Goal: Information Seeking & Learning: Learn about a topic

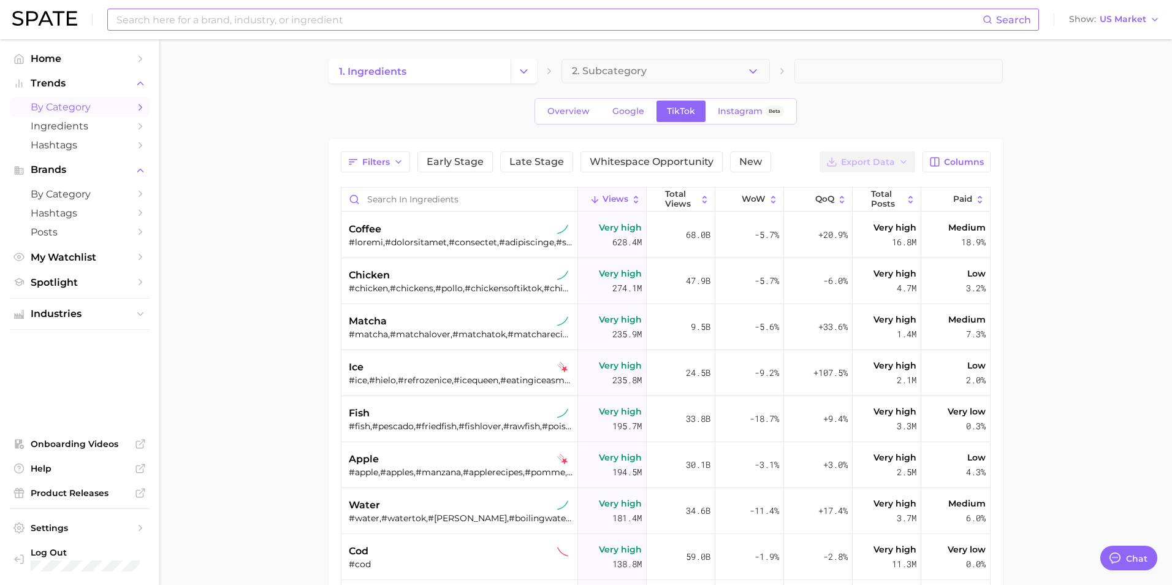
type textarea "x"
click at [96, 119] on link "Ingredients" at bounding box center [80, 125] width 140 height 19
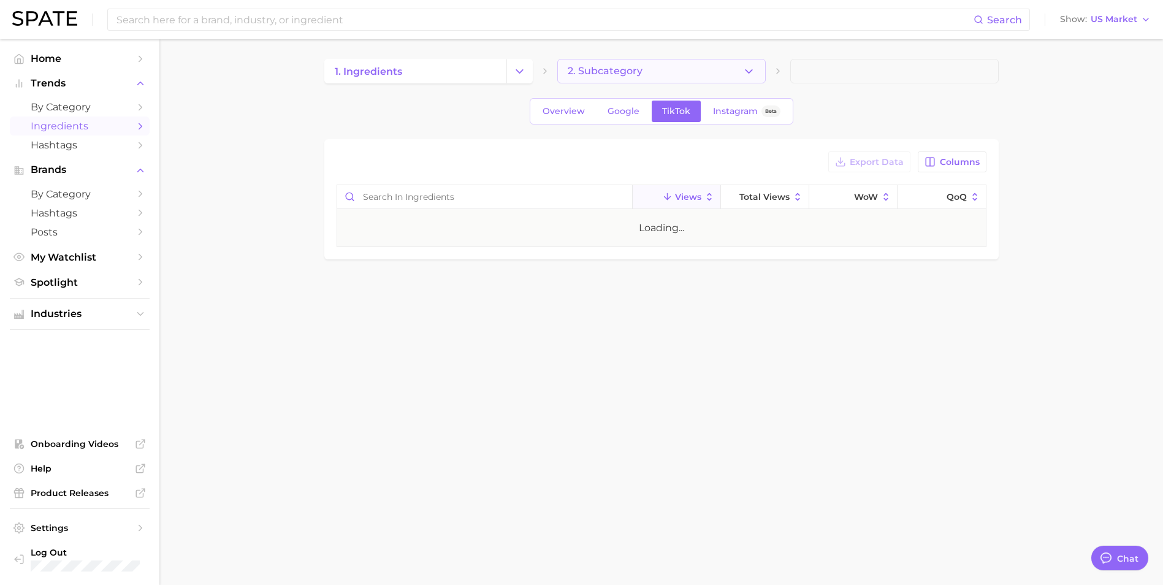
click at [747, 75] on icon "button" at bounding box center [748, 71] width 13 height 13
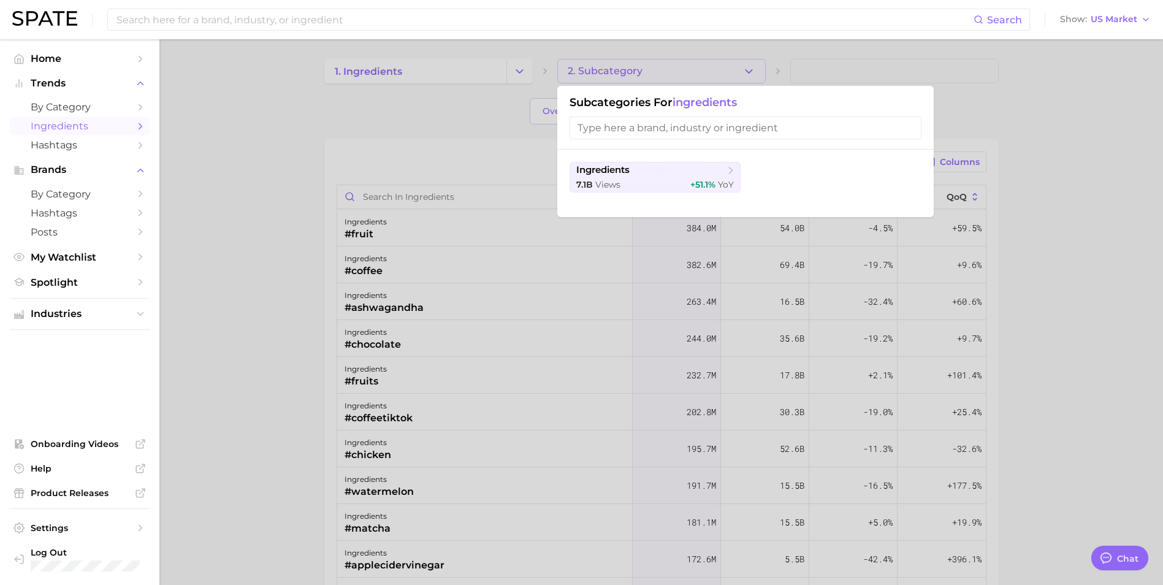
click at [745, 78] on div at bounding box center [581, 292] width 1163 height 585
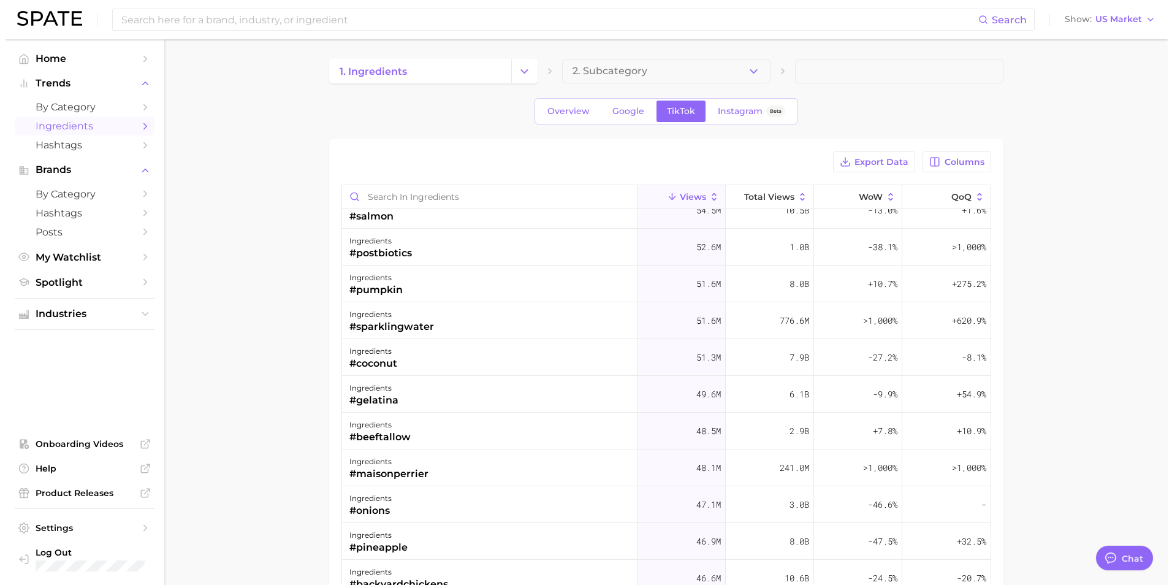
scroll to position [1452, 0]
click at [376, 395] on div "#gelatina" at bounding box center [368, 401] width 49 height 15
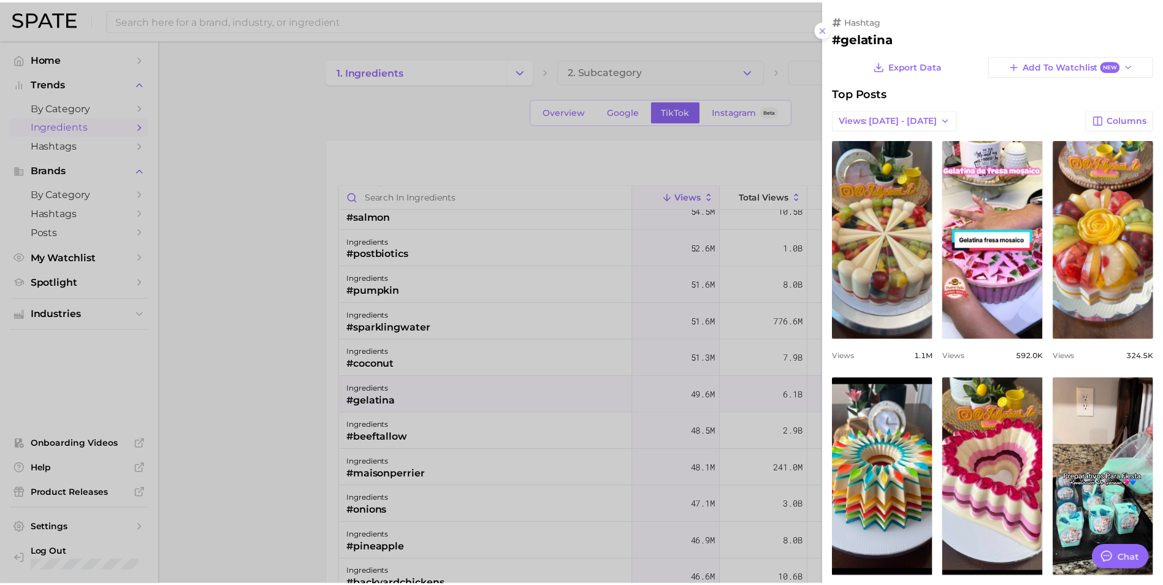
scroll to position [0, 0]
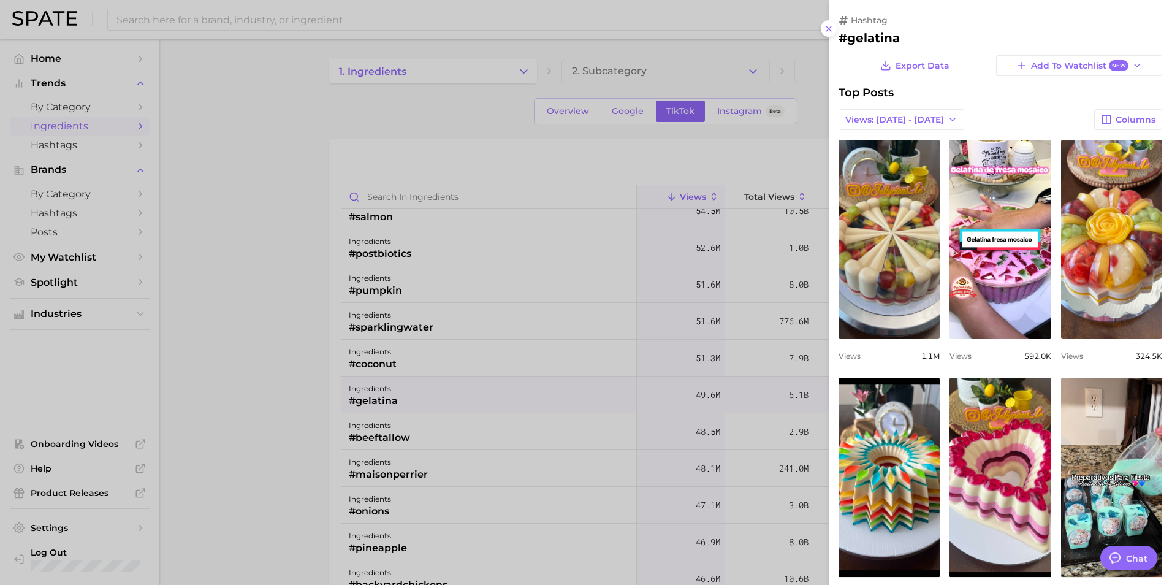
click at [306, 389] on div at bounding box center [586, 292] width 1172 height 585
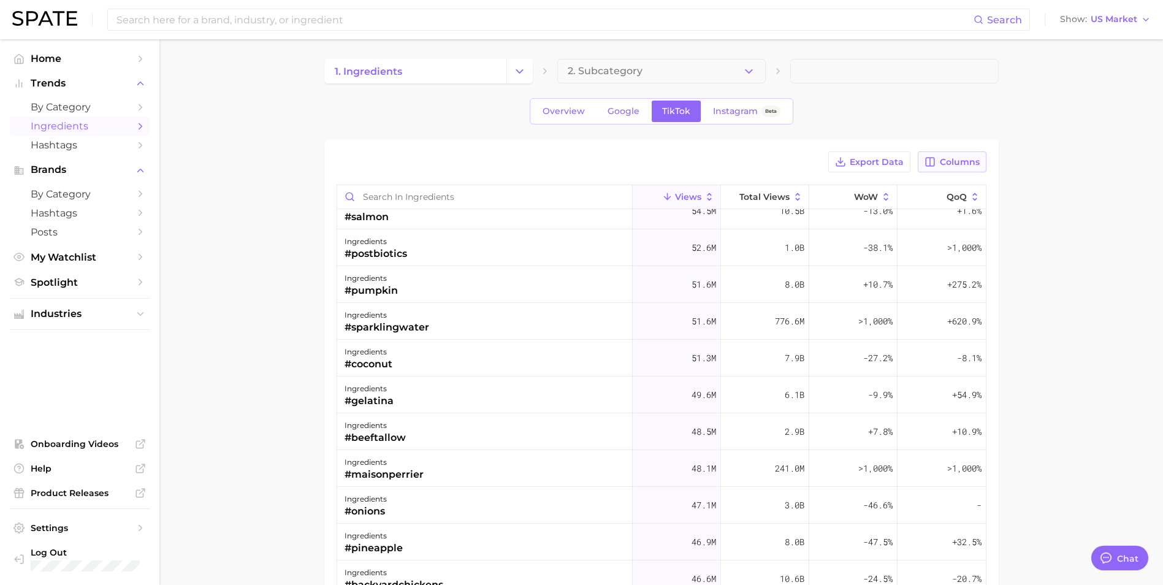
click at [944, 167] on button "Columns" at bounding box center [952, 161] width 68 height 21
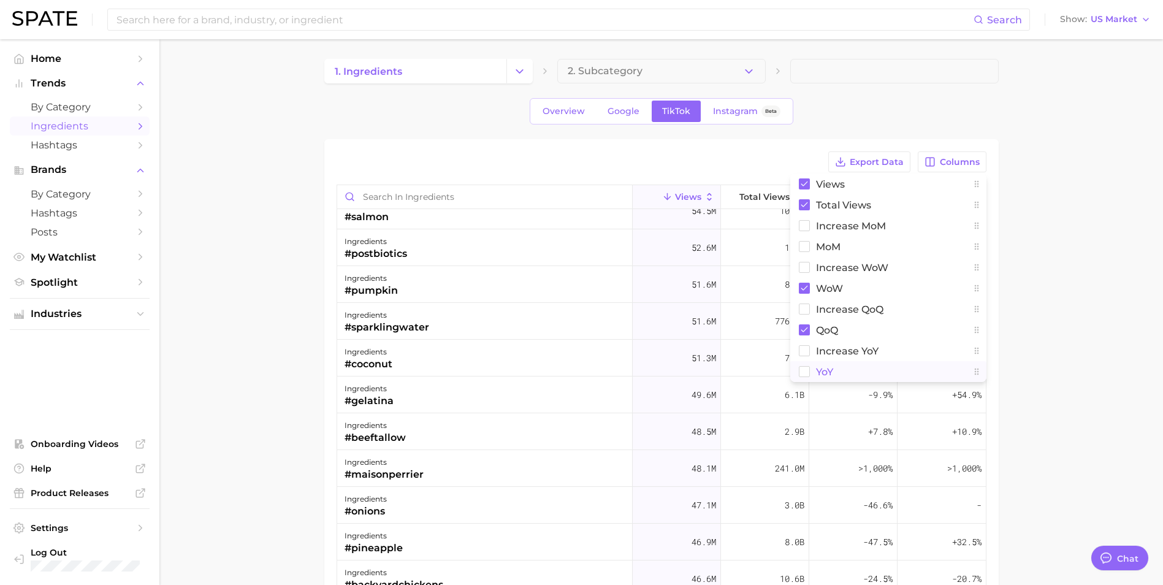
click at [836, 367] on button "YoY" at bounding box center [888, 371] width 196 height 21
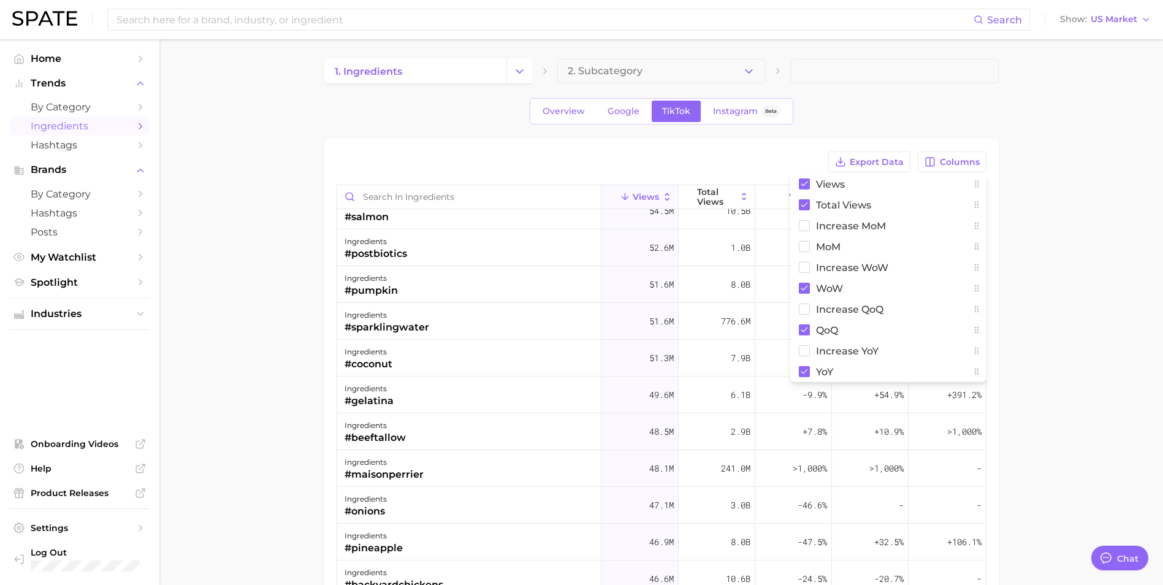
click at [1010, 393] on main "1. ingredients 2. Subcategory Overview Google TikTok Instagram Beta Export Data…" at bounding box center [660, 441] width 1003 height 804
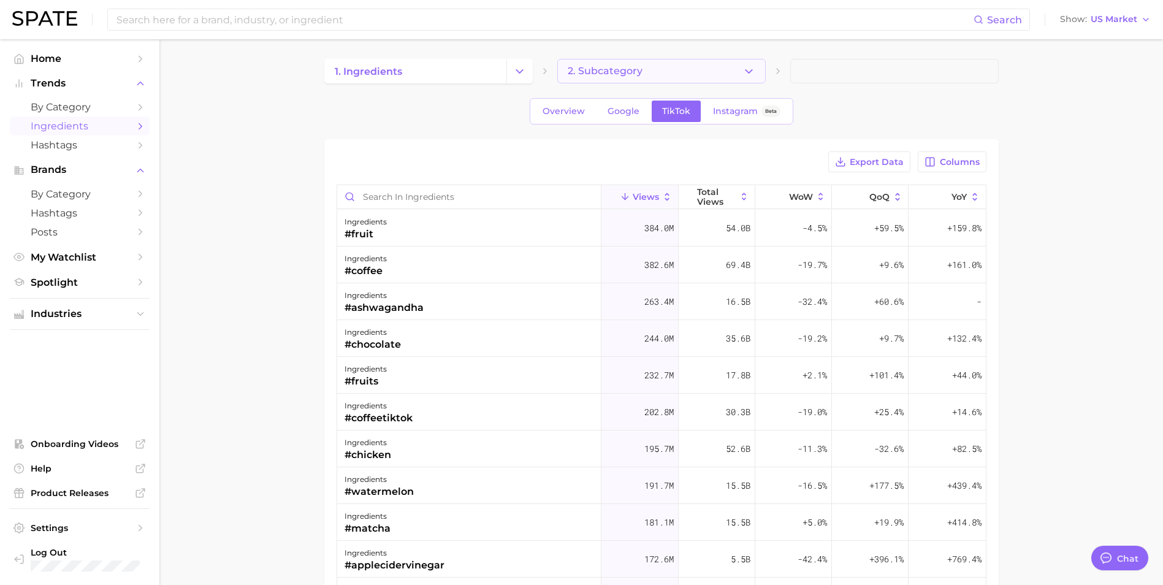
click at [616, 77] on button "2. Subcategory" at bounding box center [661, 71] width 208 height 25
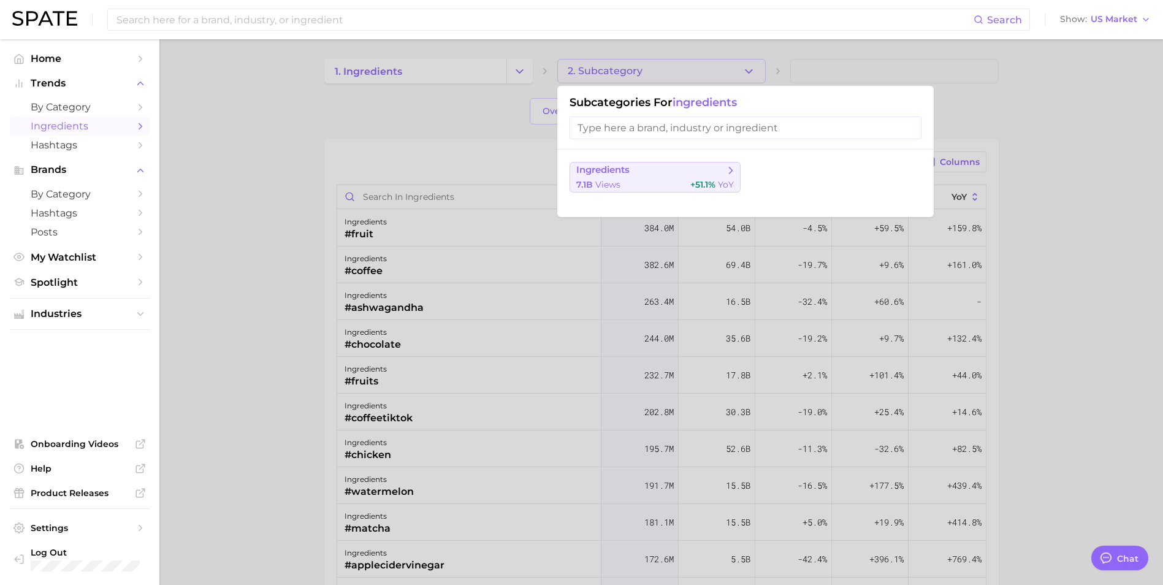
click at [639, 175] on span "ingredients" at bounding box center [650, 170] width 149 height 12
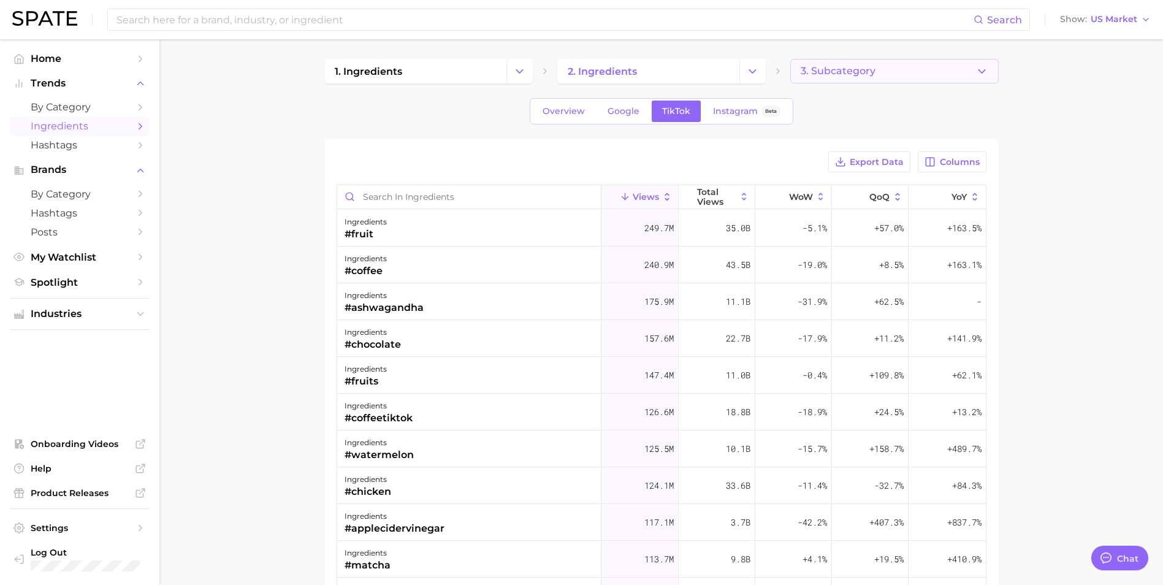
click at [901, 80] on button "3. Subcategory" at bounding box center [894, 71] width 208 height 25
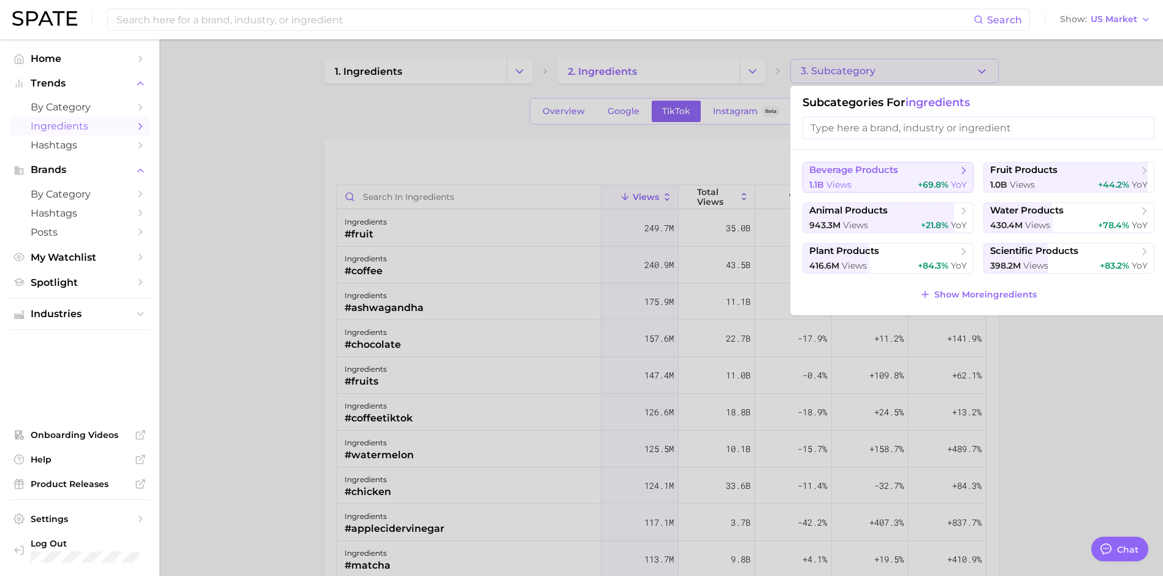
click at [914, 172] on span "beverage products" at bounding box center [883, 170] width 149 height 12
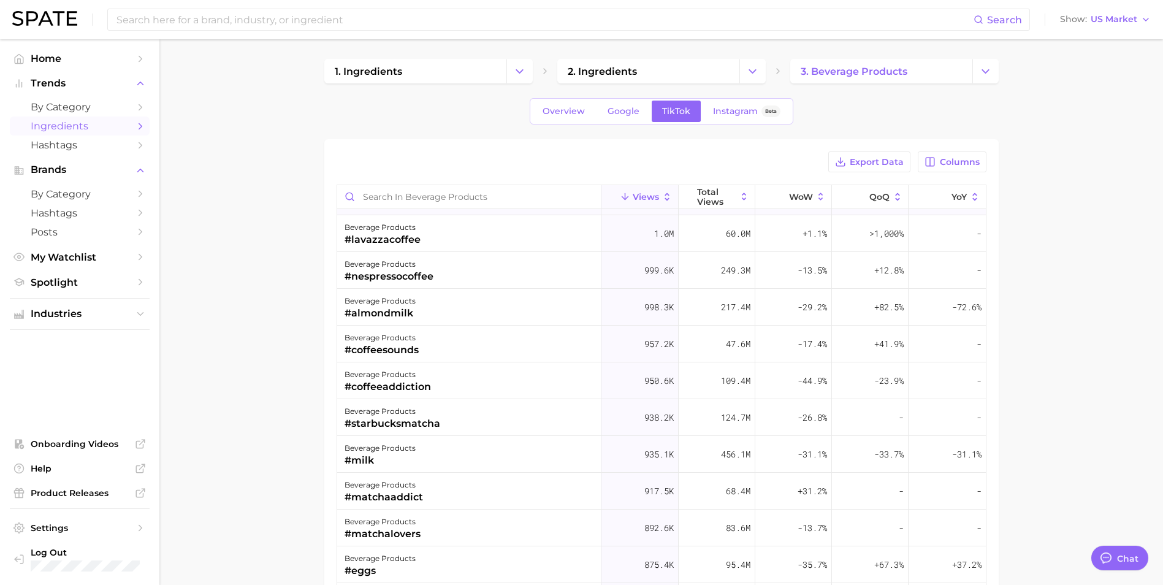
scroll to position [4407, 0]
click at [797, 74] on link "3. beverage products" at bounding box center [881, 71] width 182 height 25
click at [972, 64] on button "Change Category" at bounding box center [985, 71] width 26 height 25
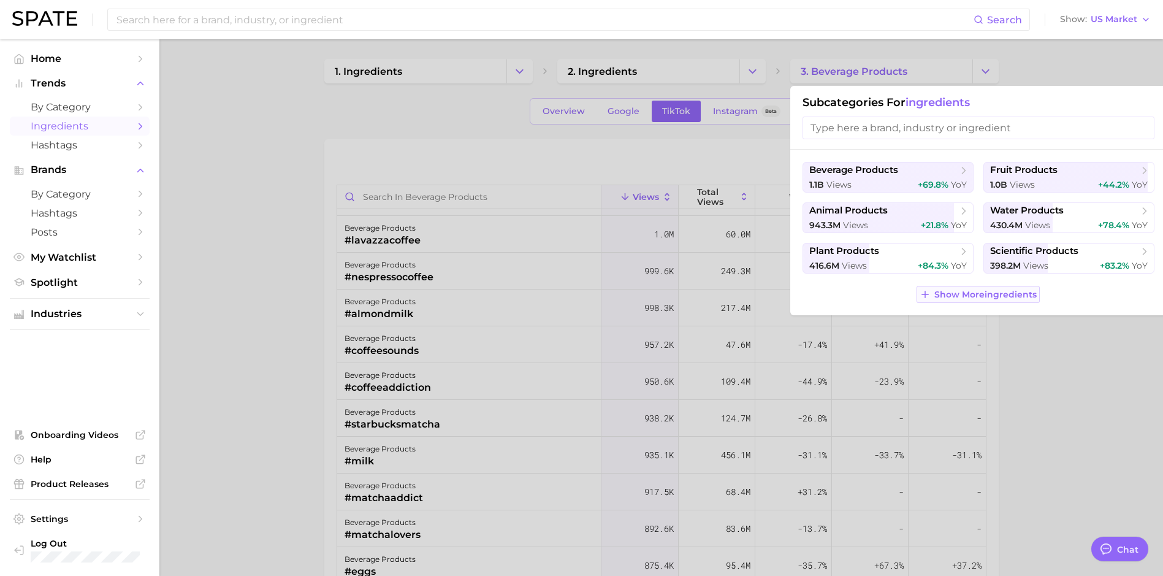
click at [991, 295] on span "Show More ingredients" at bounding box center [985, 294] width 102 height 10
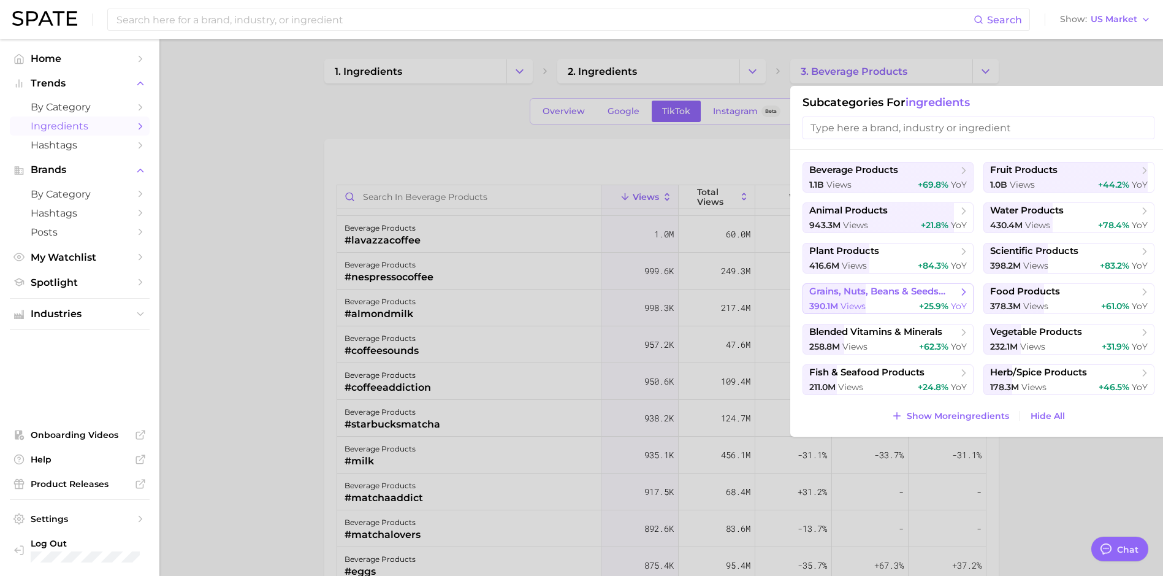
click at [950, 290] on span "grains, nuts, beans & seeds products" at bounding box center [883, 292] width 149 height 12
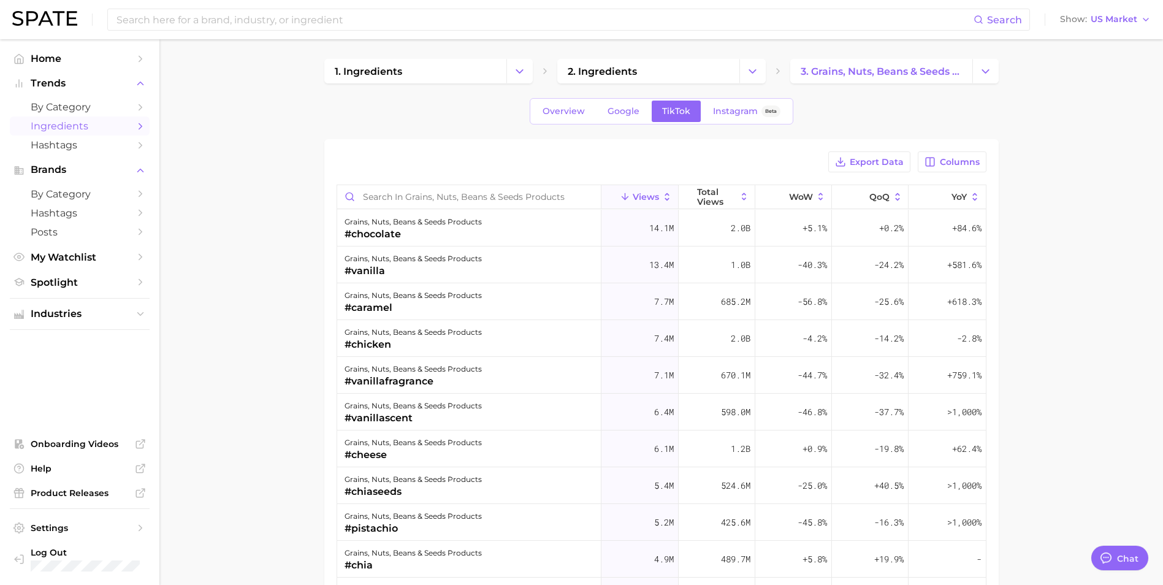
click at [909, 56] on main "1. ingredients 2. ingredients 3. grains, nuts, beans & seeds products Overview …" at bounding box center [660, 441] width 1003 height 804
click at [888, 69] on span "3. grains, nuts, beans & seeds products" at bounding box center [881, 72] width 161 height 12
click at [987, 71] on polyline "Change Category" at bounding box center [985, 70] width 7 height 3
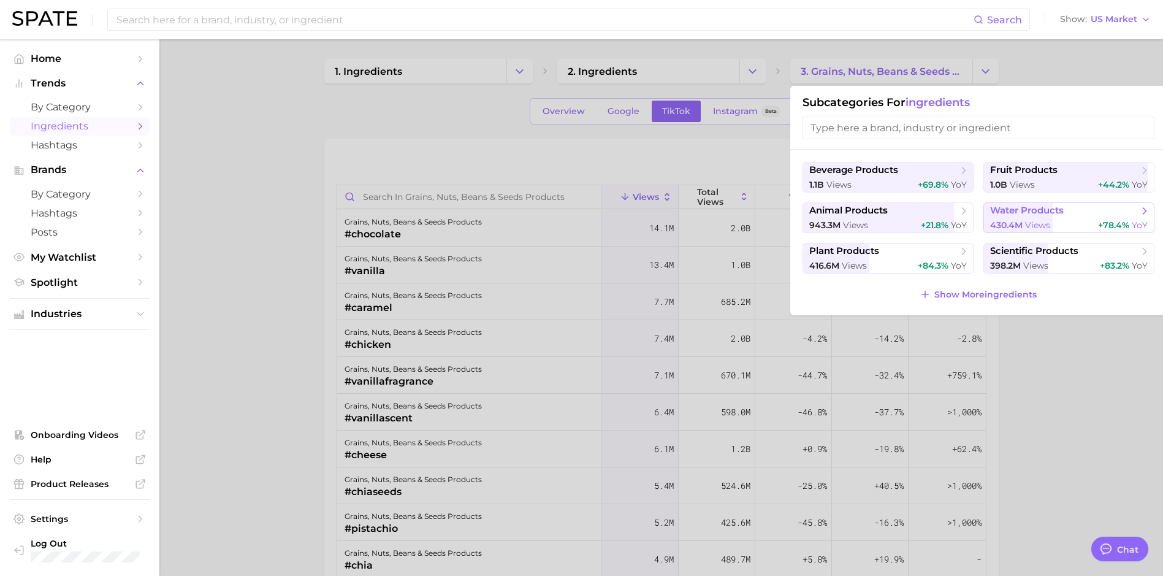
click at [1029, 210] on span "water products" at bounding box center [1027, 211] width 74 height 12
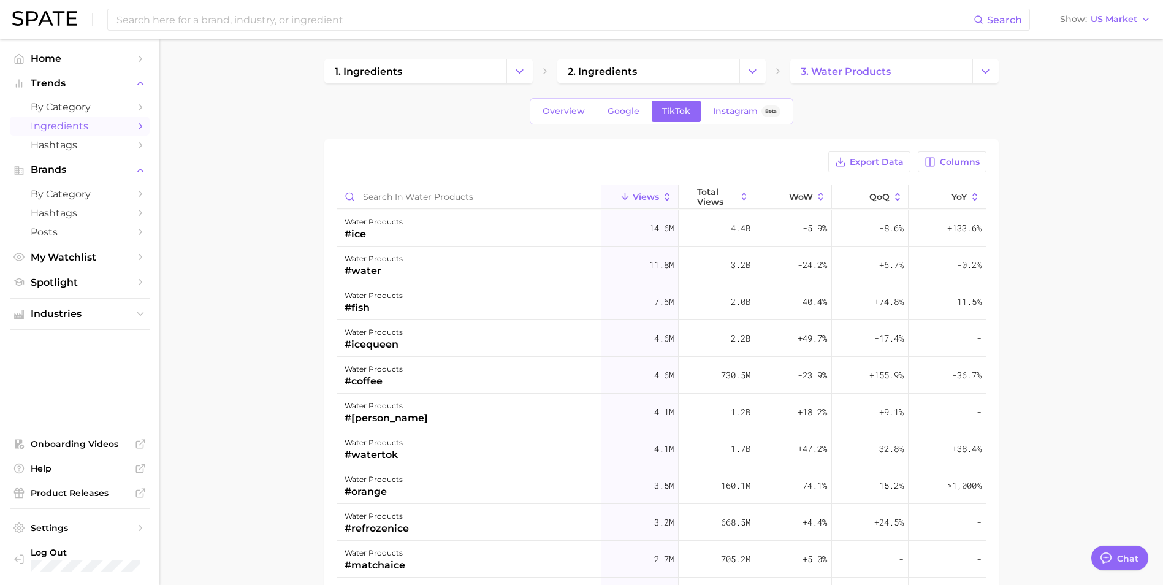
click at [991, 88] on div "1. ingredients 2. ingredients 3. water products Overview Google TikTok Instagra…" at bounding box center [661, 420] width 674 height 723
click at [713, 116] on span "Instagram" at bounding box center [735, 111] width 45 height 10
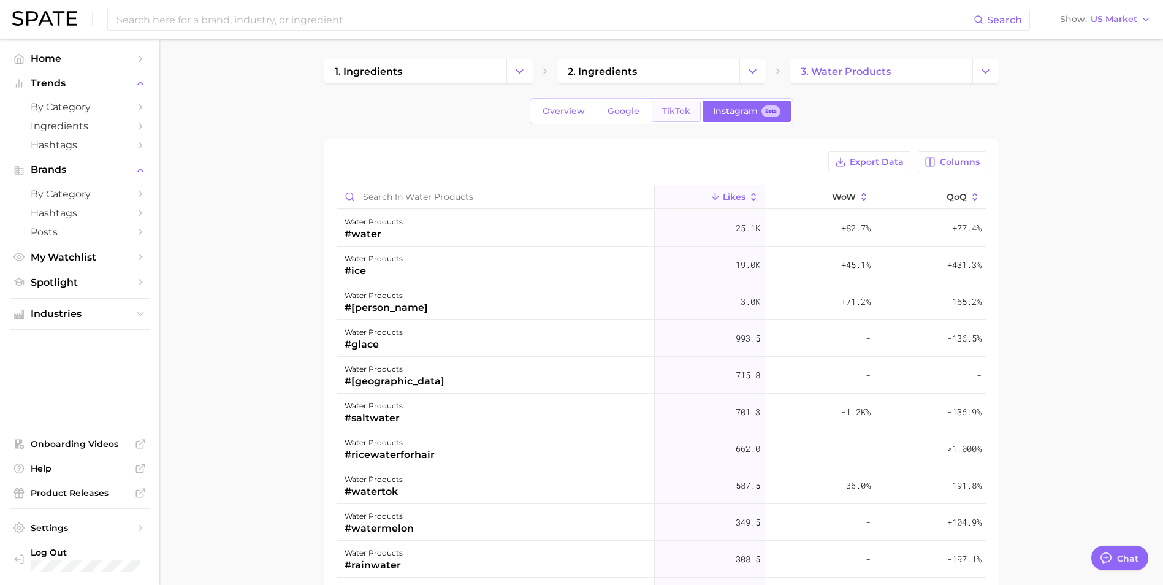
click at [664, 105] on link "TikTok" at bounding box center [676, 111] width 49 height 21
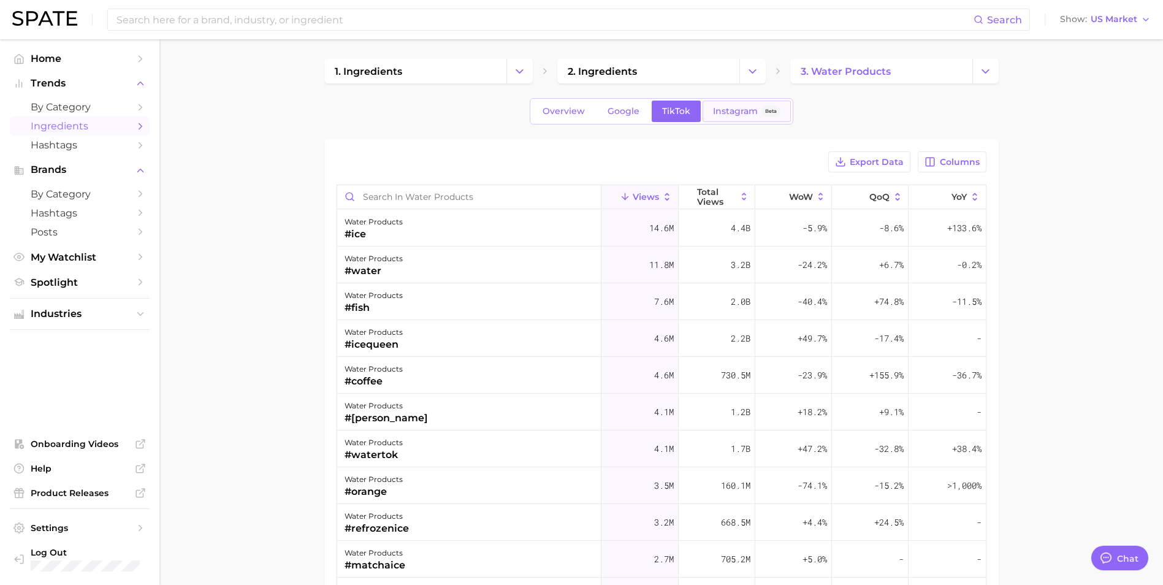
click at [726, 104] on link "Instagram Beta" at bounding box center [746, 111] width 88 height 21
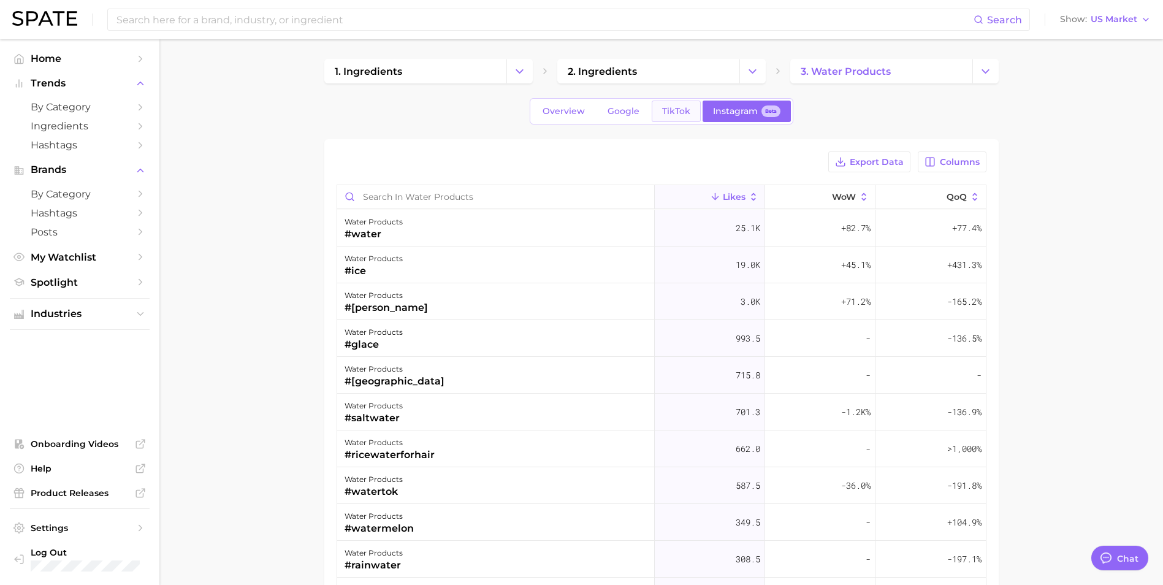
click at [674, 104] on link "TikTok" at bounding box center [676, 111] width 49 height 21
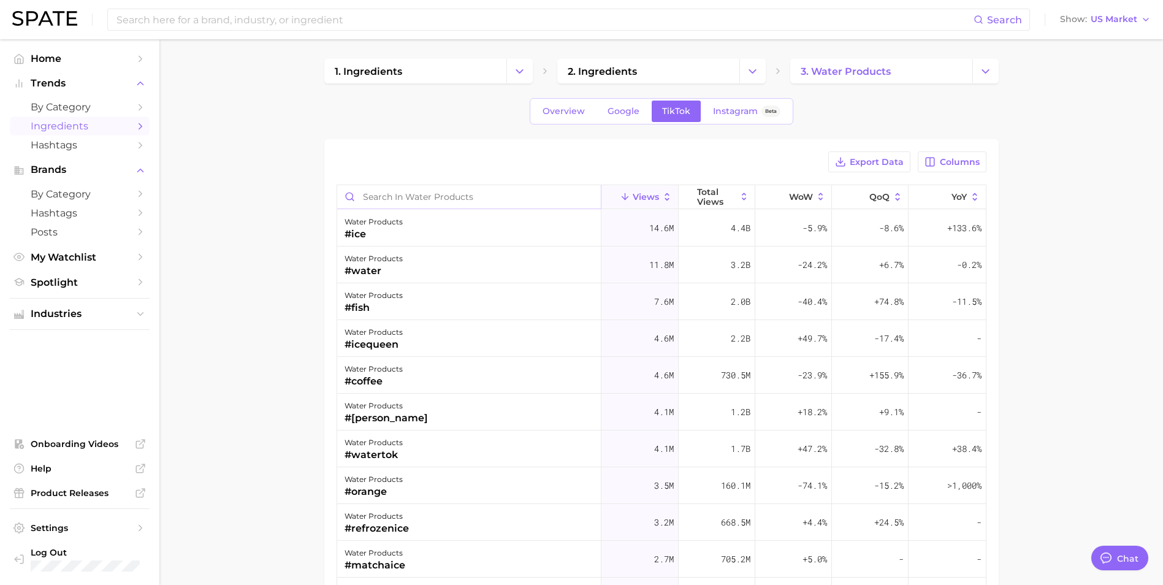
click at [425, 197] on input "Search in water products" at bounding box center [469, 196] width 264 height 23
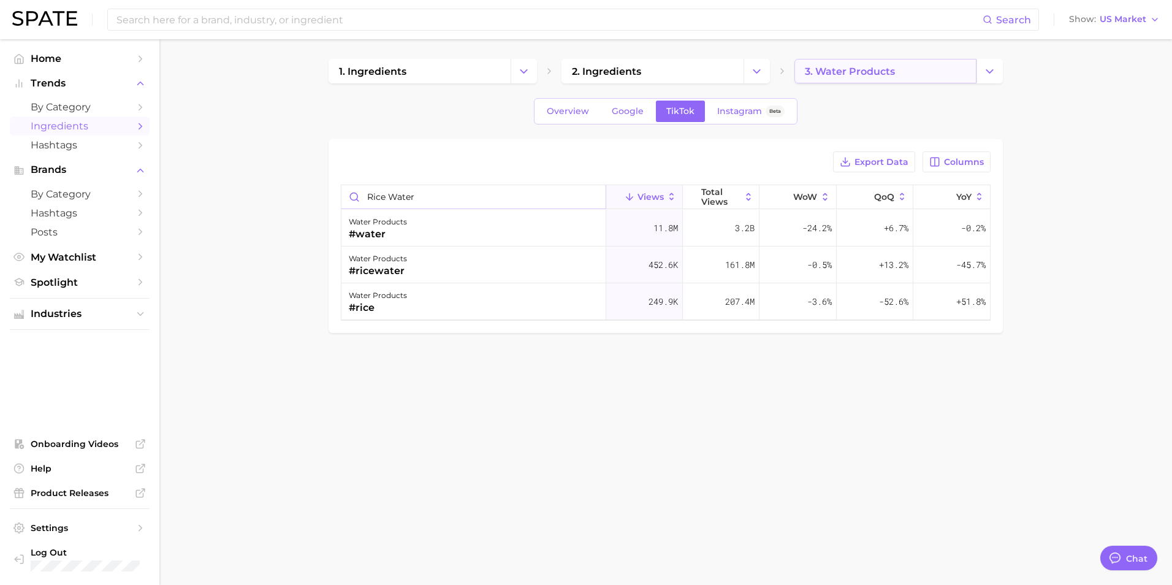
type input "rice water"
click at [879, 72] on span "3. water products" at bounding box center [850, 72] width 90 height 12
click at [991, 69] on icon "Change Category" at bounding box center [989, 71] width 13 height 13
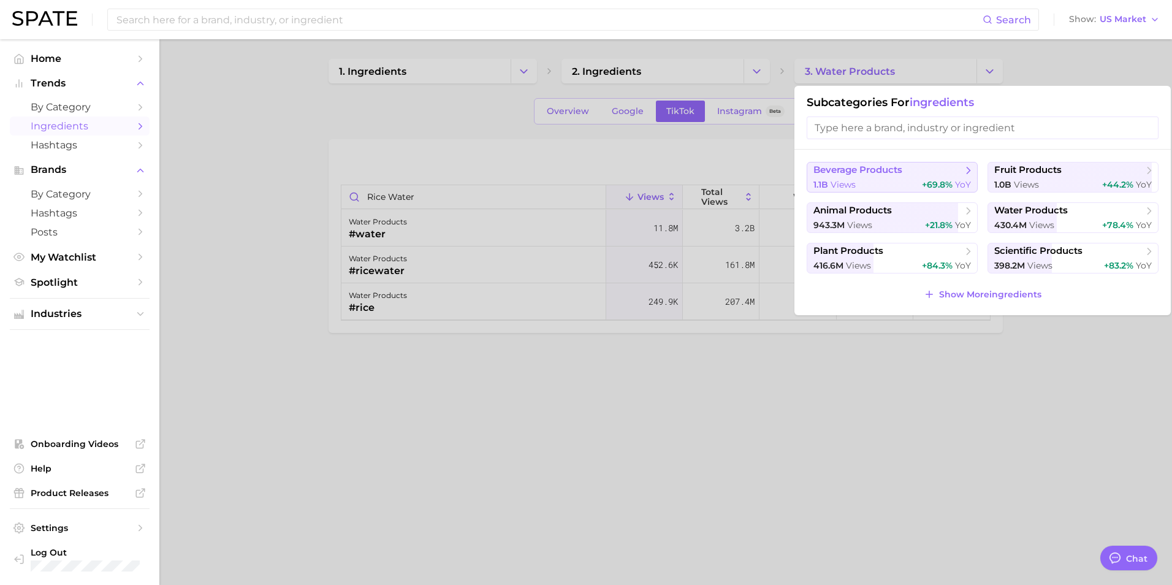
click at [894, 172] on span "beverage products" at bounding box center [857, 170] width 89 height 12
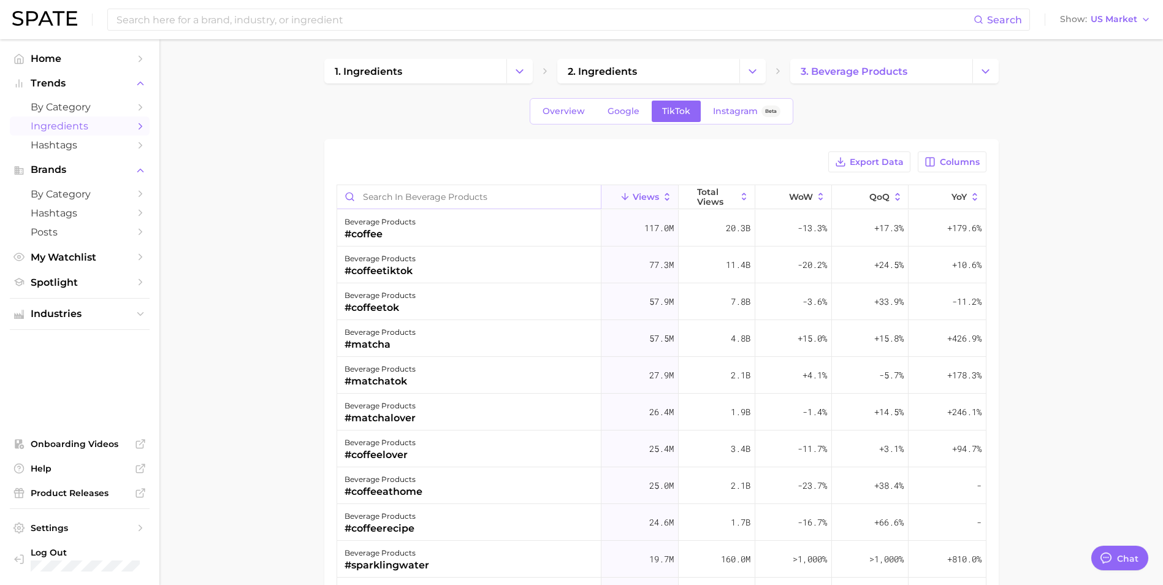
click at [451, 197] on input "Search in beverage products" at bounding box center [469, 196] width 264 height 23
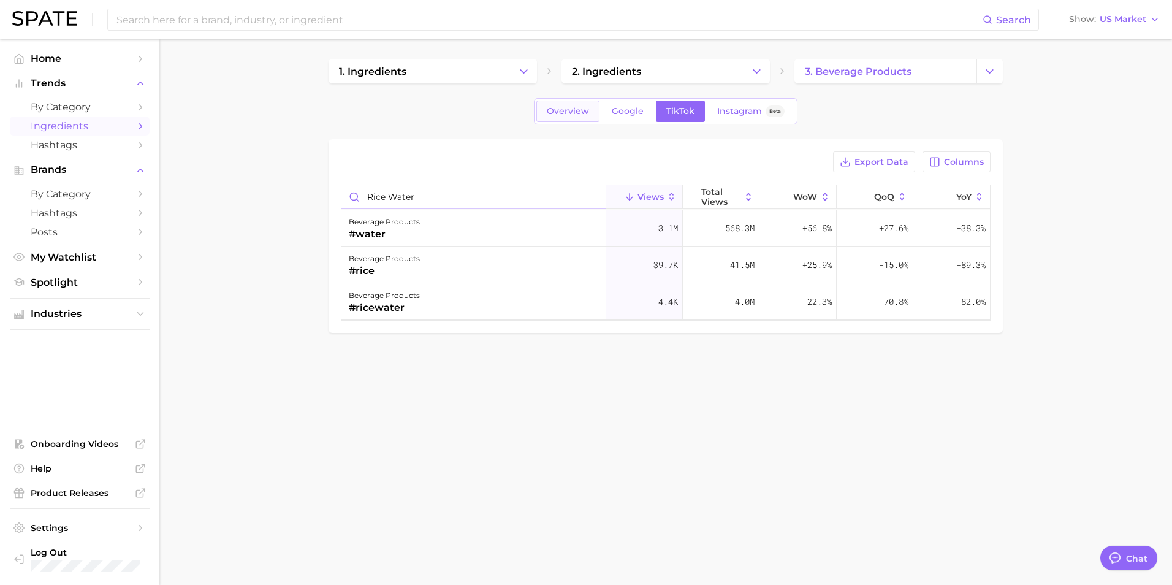
type input "rice water"
click at [568, 105] on link "Overview" at bounding box center [567, 111] width 63 height 21
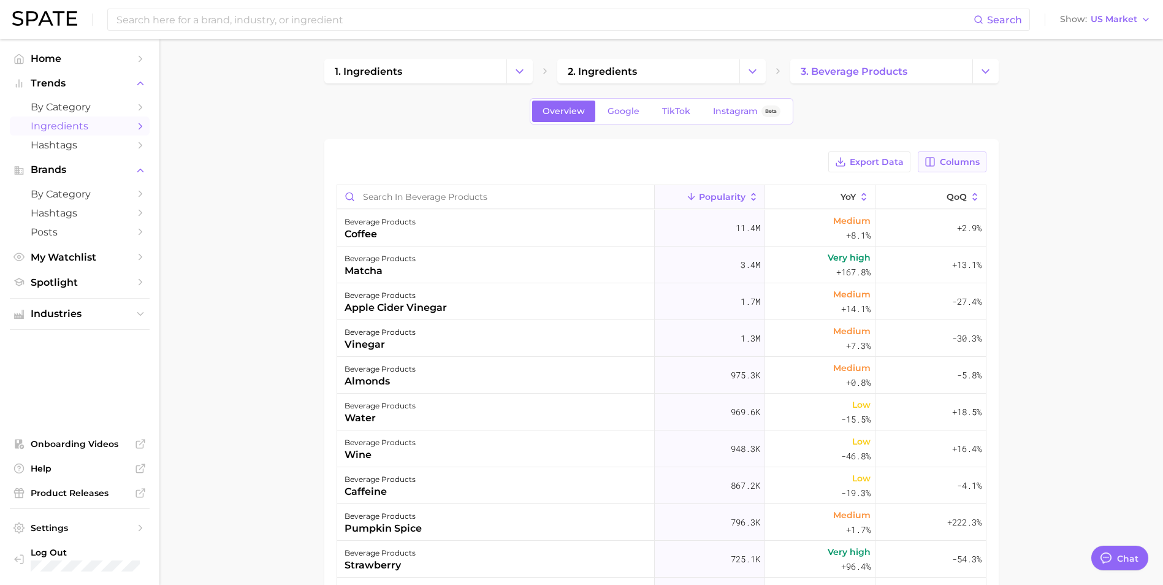
click at [954, 163] on span "Columns" at bounding box center [960, 162] width 40 height 10
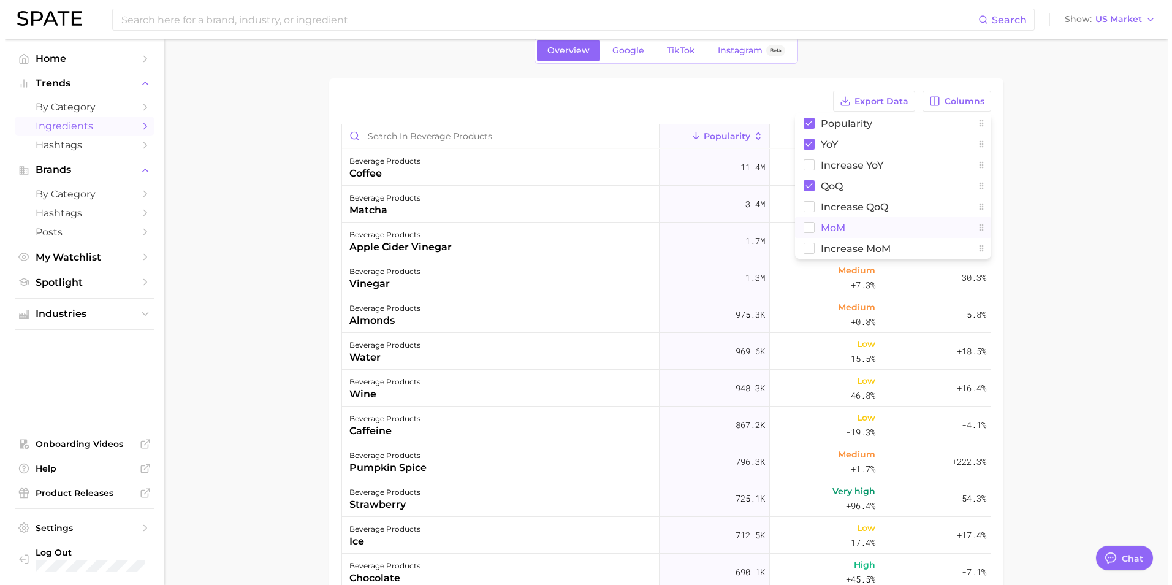
scroll to position [58, 0]
click at [1026, 189] on main "1. ingredients 2. ingredients 3. beverage products Overview Google TikTok Insta…" at bounding box center [660, 383] width 1003 height 804
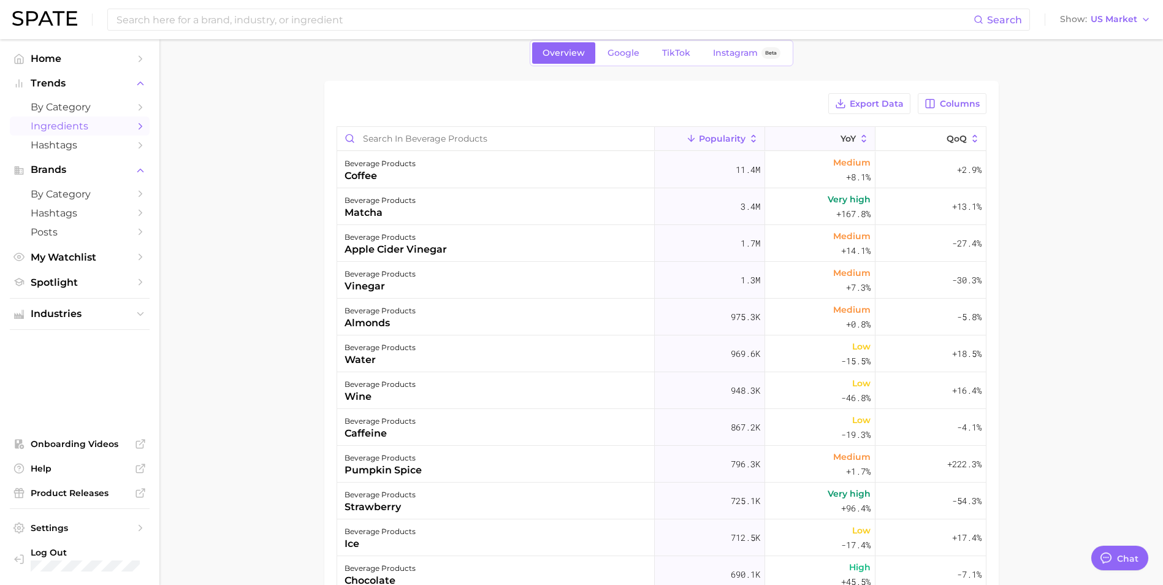
click at [846, 128] on button "YoY" at bounding box center [820, 139] width 110 height 24
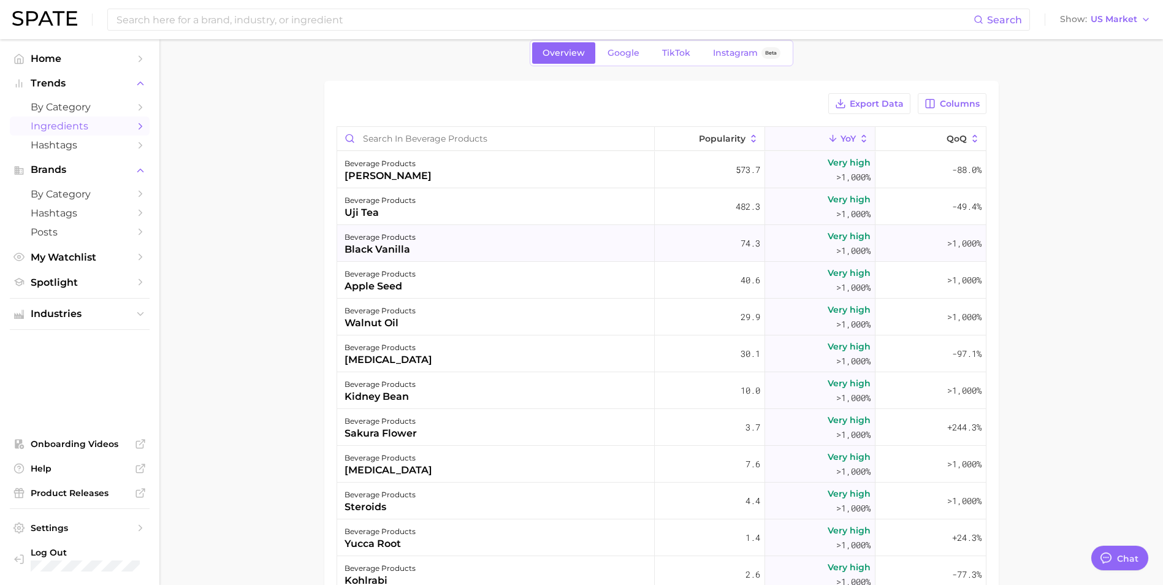
click at [454, 248] on div "beverage products black vanilla" at bounding box center [496, 243] width 318 height 37
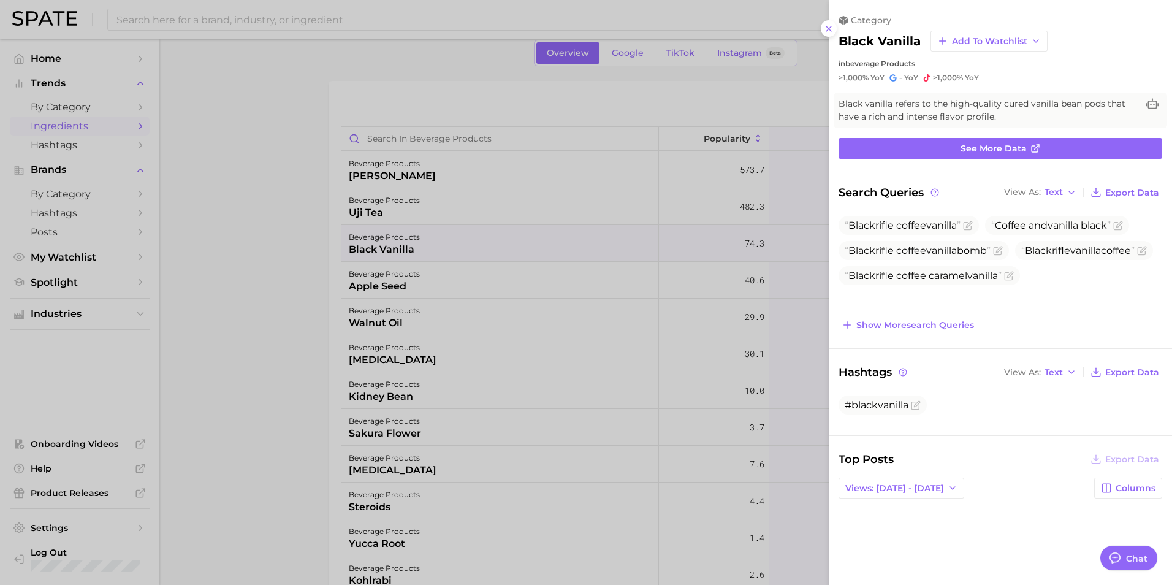
click at [315, 272] on div at bounding box center [586, 292] width 1172 height 585
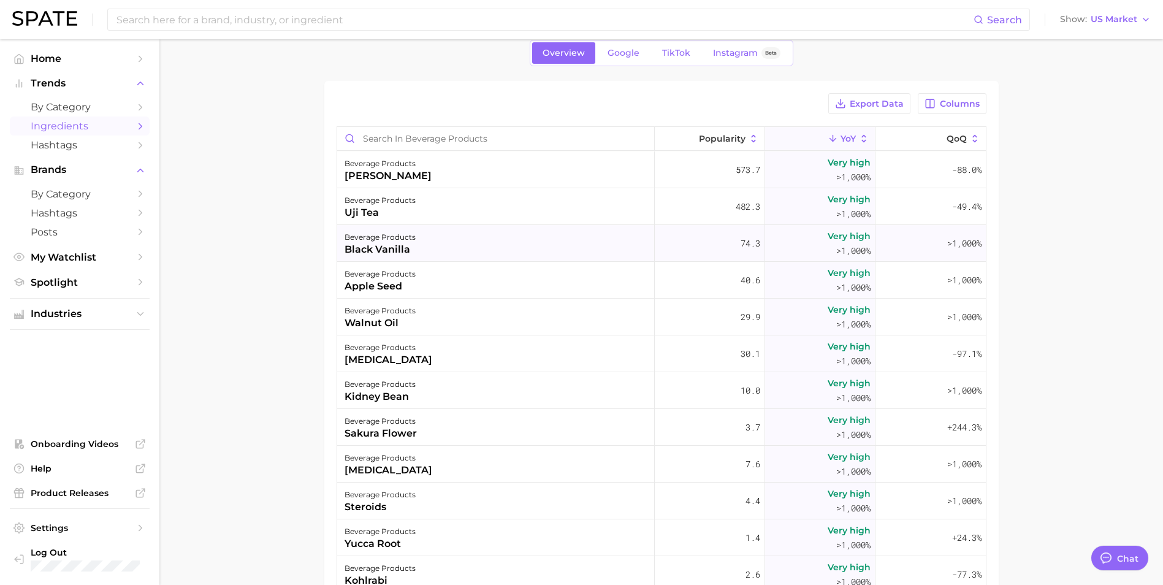
click at [488, 243] on div "beverage products black vanilla" at bounding box center [496, 243] width 318 height 37
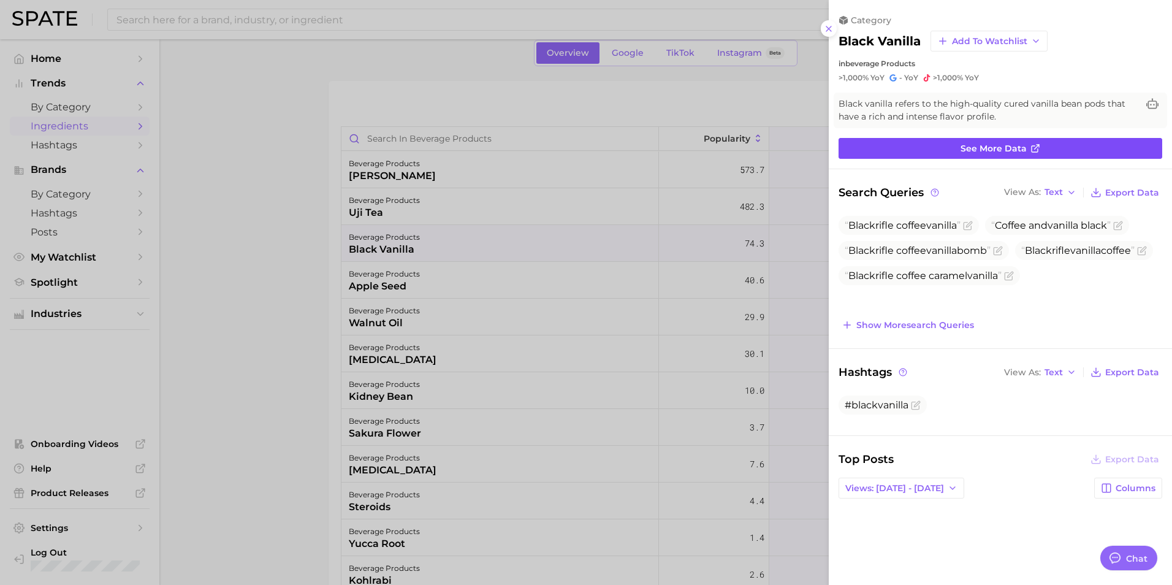
click at [1020, 146] on span "See more data" at bounding box center [994, 148] width 66 height 10
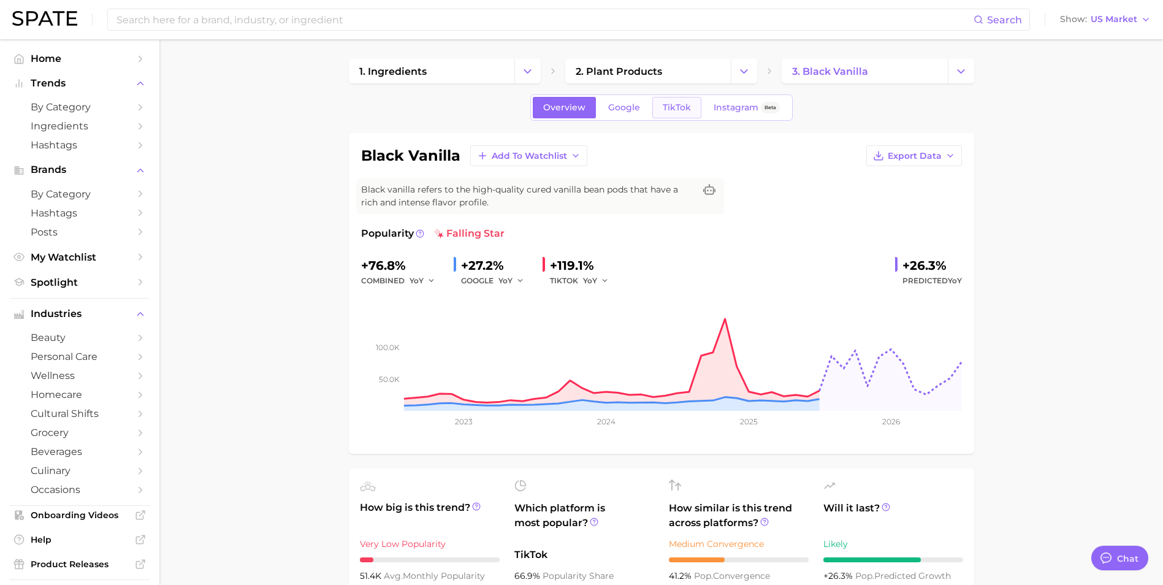
click at [691, 110] on link "TikTok" at bounding box center [676, 107] width 49 height 21
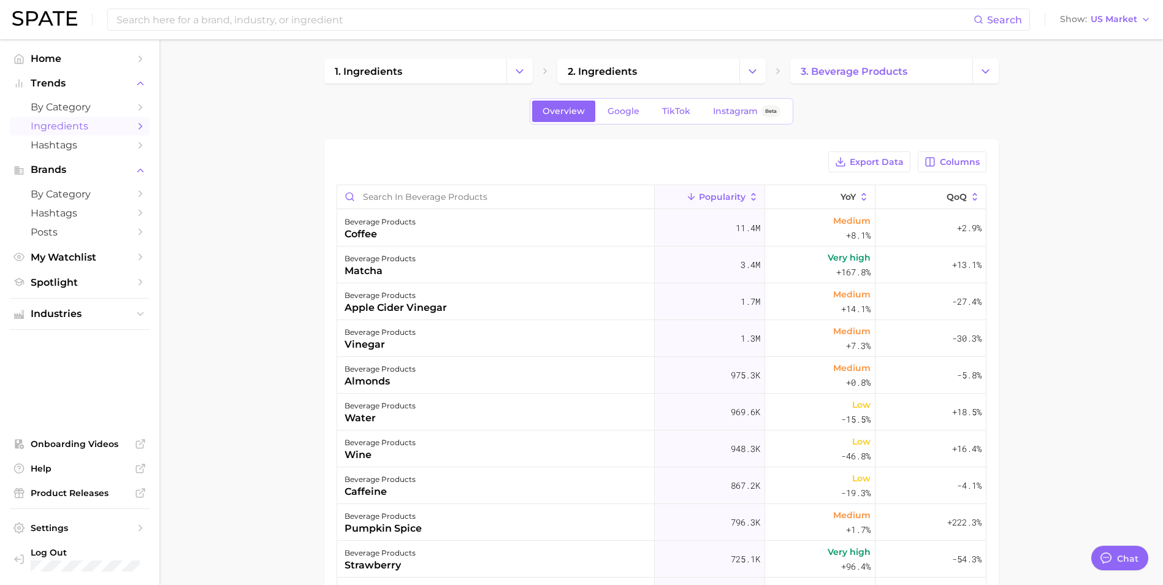
scroll to position [58, 0]
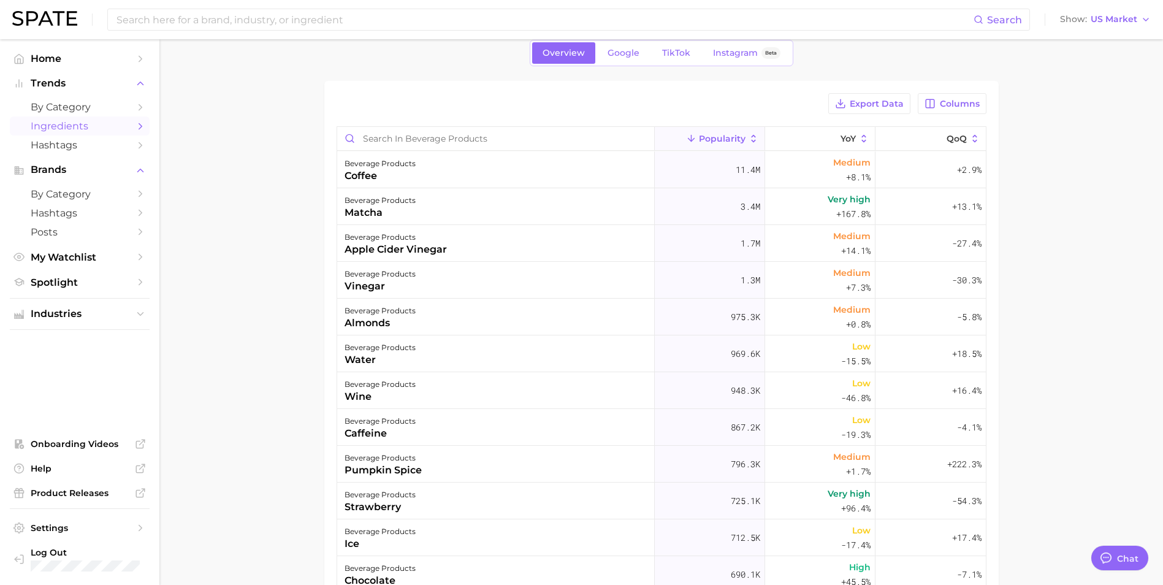
click at [334, 300] on div "Export Data Columns Popularity YoY QoQ beverage products coffee 11.4m Medium +8…" at bounding box center [661, 402] width 674 height 642
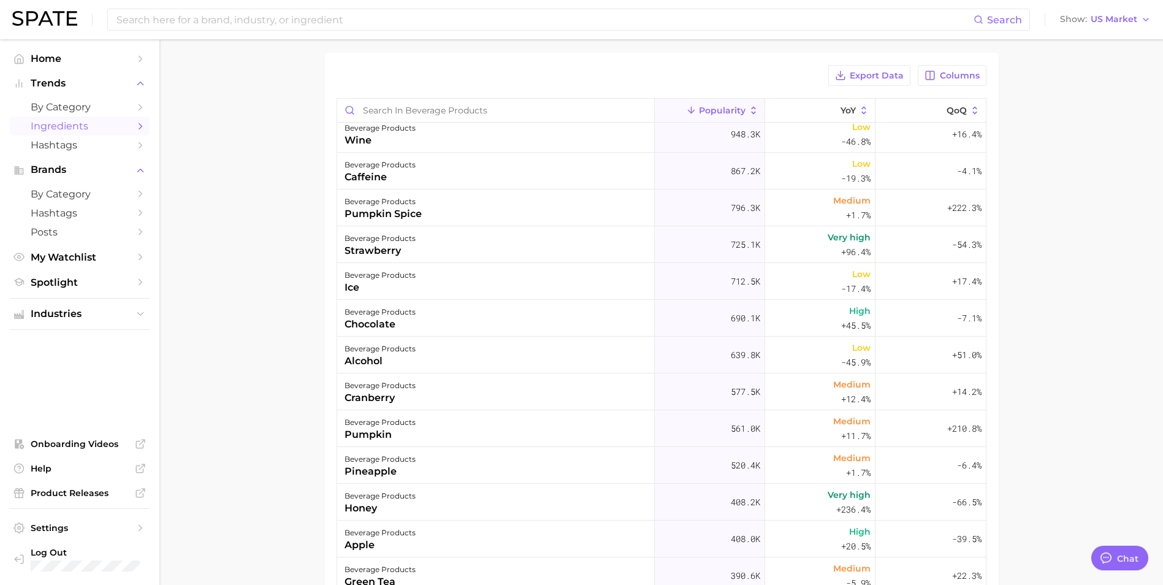
scroll to position [0, 0]
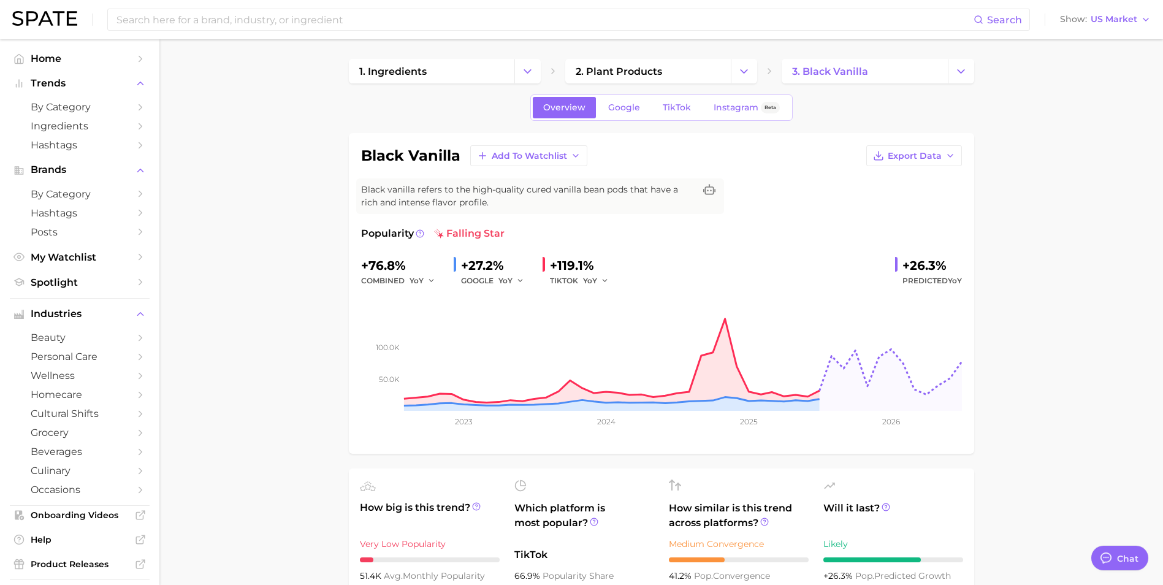
click at [958, 83] on button "Change Category" at bounding box center [961, 71] width 26 height 25
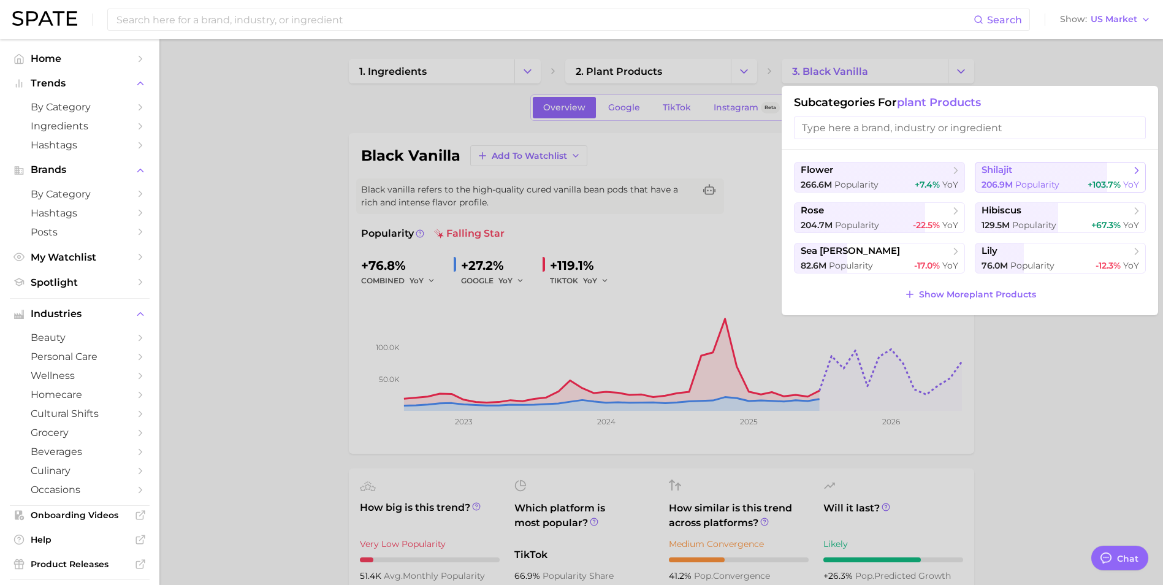
click at [1082, 179] on div "206.9m Popularity +103.7% YoY" at bounding box center [1060, 185] width 158 height 12
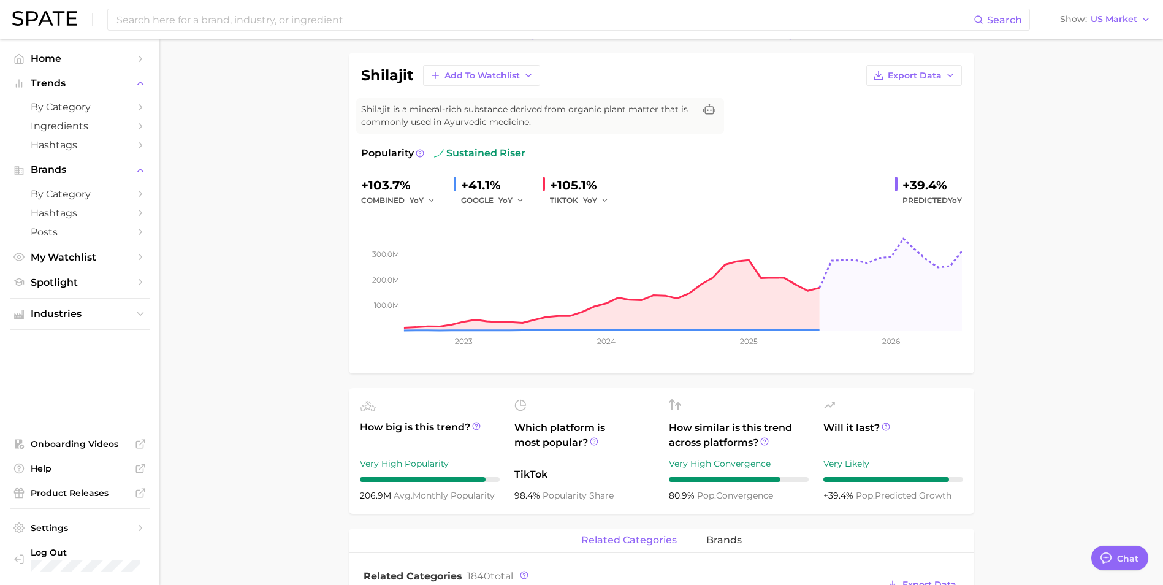
scroll to position [75, 0]
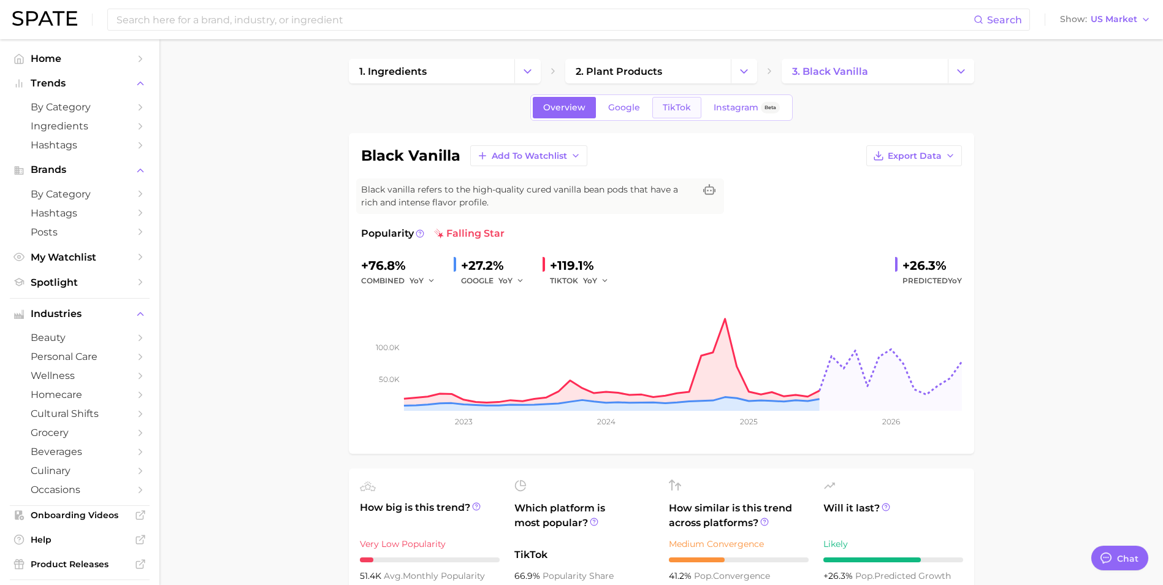
click at [684, 105] on span "TikTok" at bounding box center [677, 107] width 28 height 10
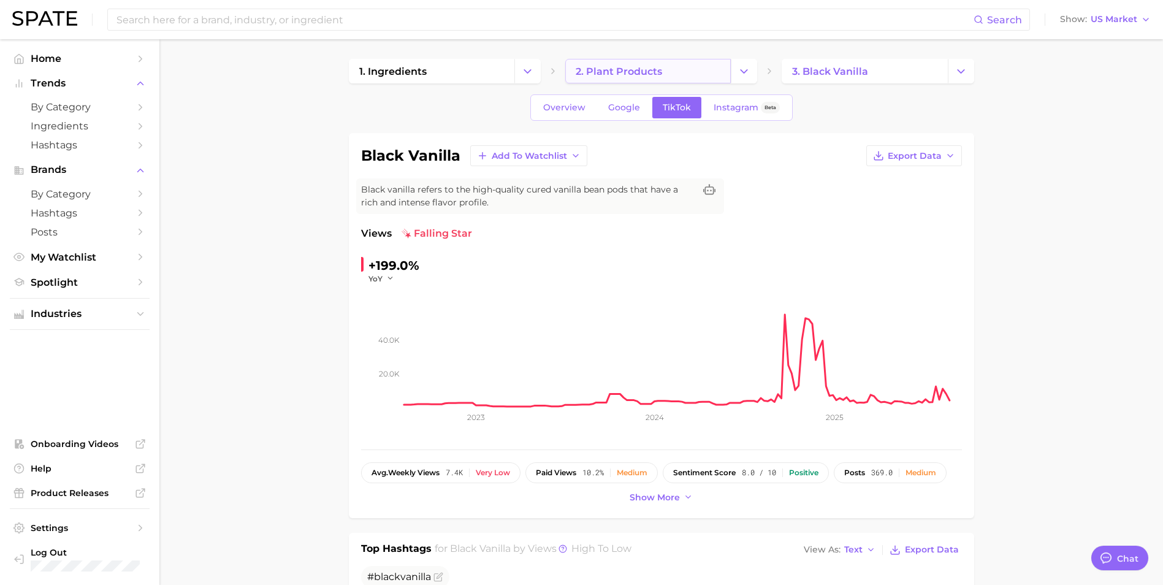
click at [656, 78] on link "2. plant products" at bounding box center [648, 71] width 166 height 25
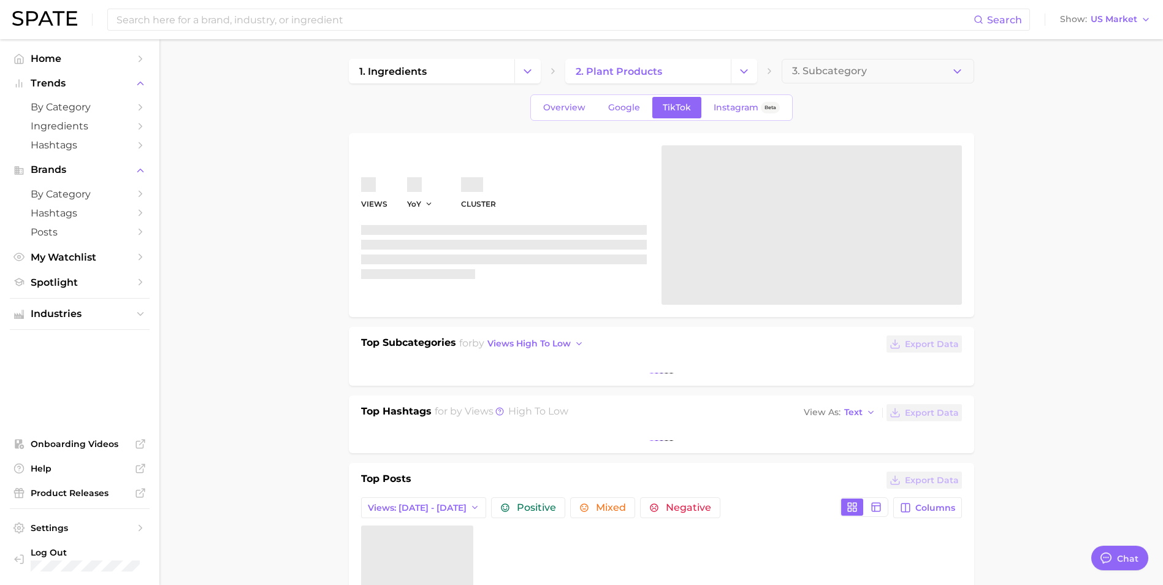
type textarea "x"
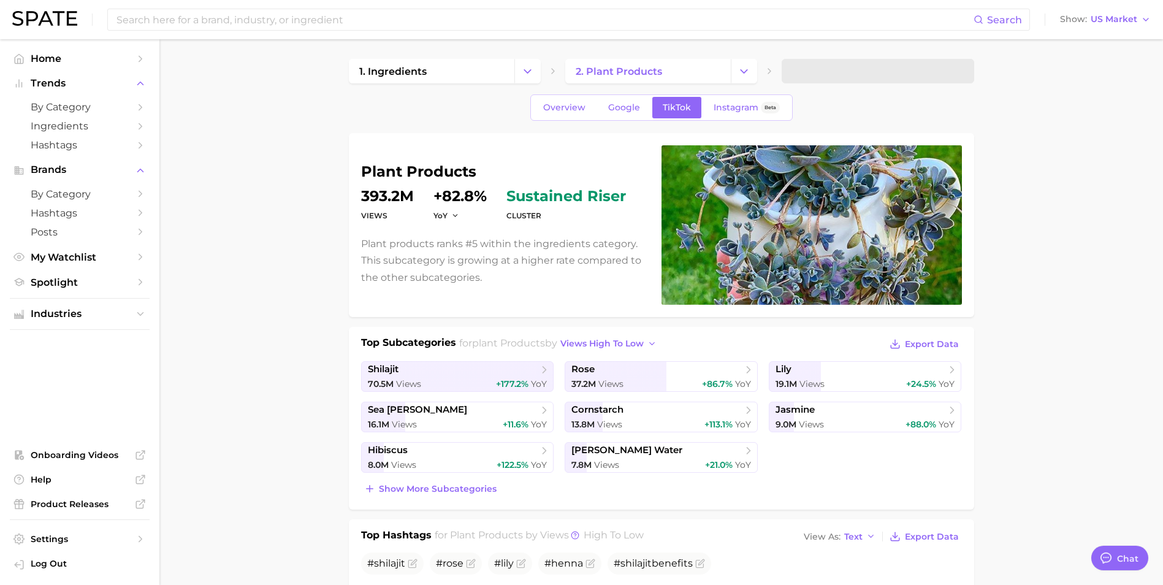
type textarea "x"
